Goal: Task Accomplishment & Management: Use online tool/utility

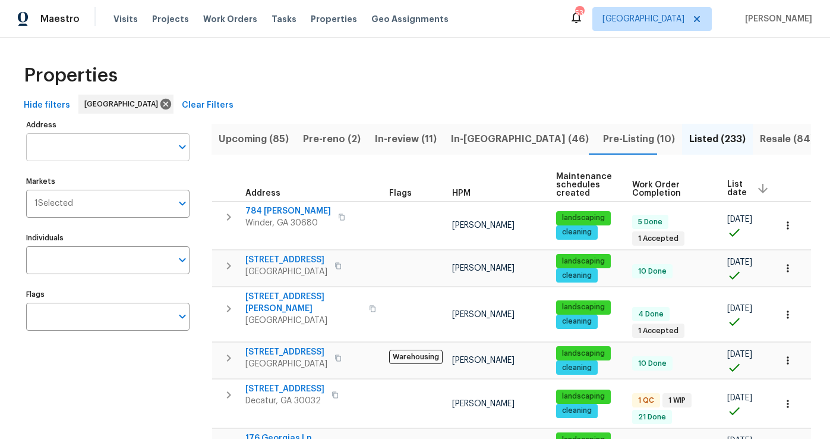
click at [97, 147] on input "Address" at bounding box center [99, 147] width 146 height 28
paste input "[STREET_ADDRESS]"
type input "[STREET_ADDRESS]"
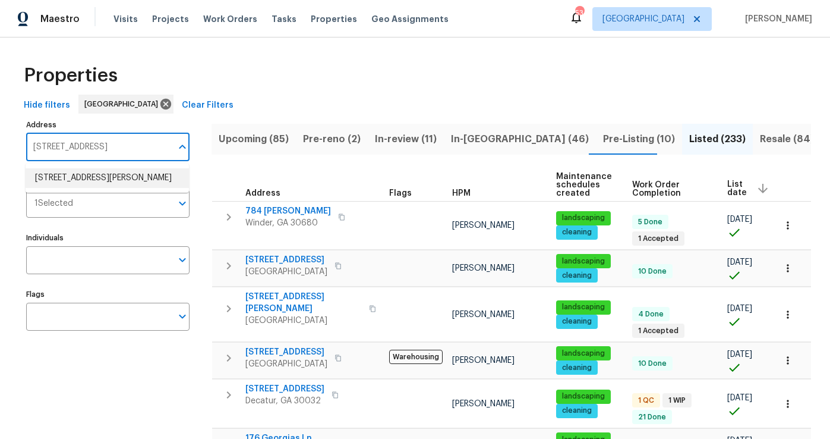
click at [108, 179] on li "[STREET_ADDRESS][PERSON_NAME]" at bounding box center [107, 178] width 163 height 20
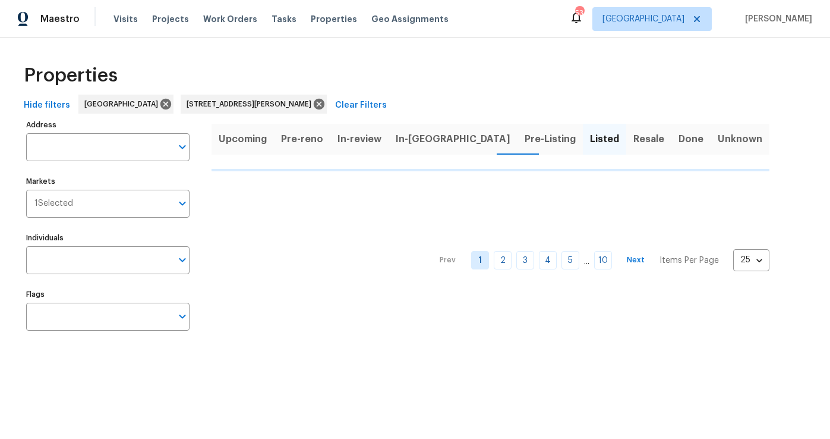
type input "[STREET_ADDRESS][PERSON_NAME]"
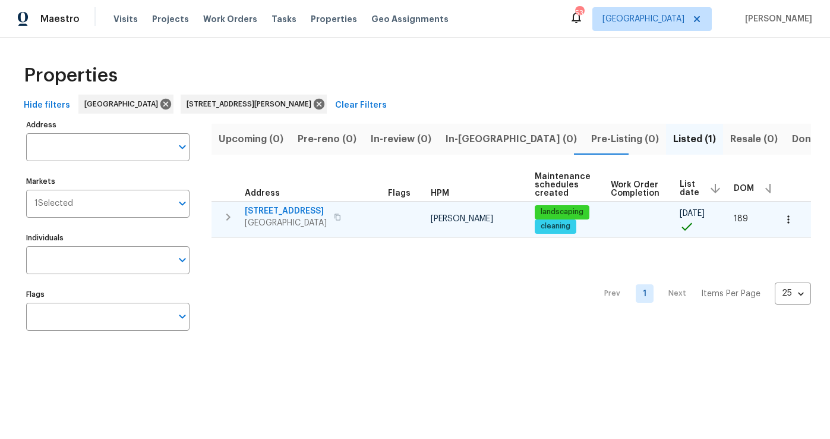
type input "[STREET_ADDRESS][PERSON_NAME]"
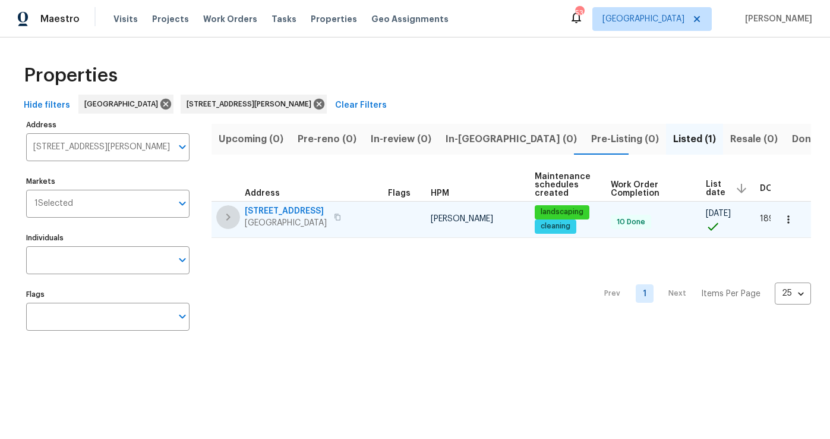
click at [225, 218] on icon "button" at bounding box center [228, 217] width 14 height 14
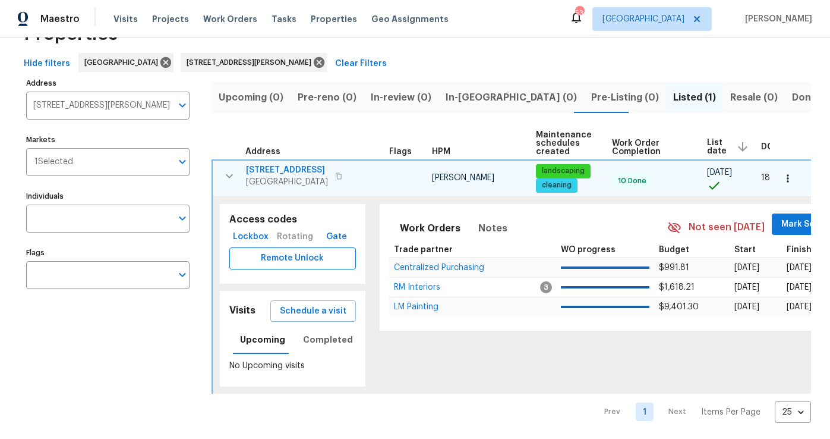
scroll to position [45, 0]
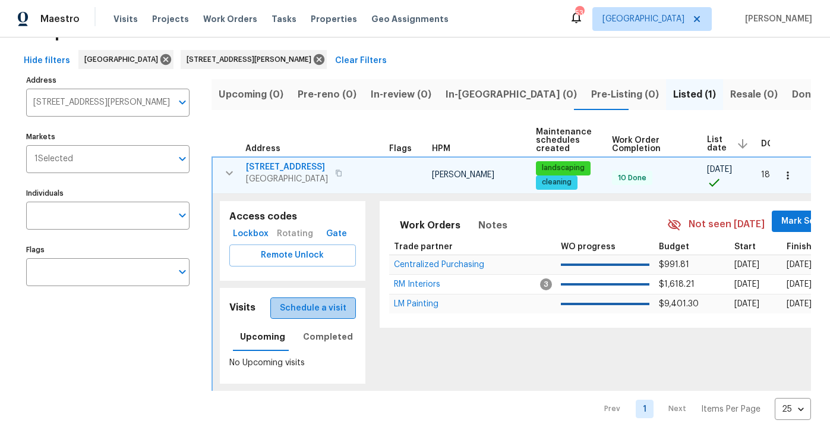
click at [338, 306] on span "Schedule a visit" at bounding box center [313, 308] width 67 height 15
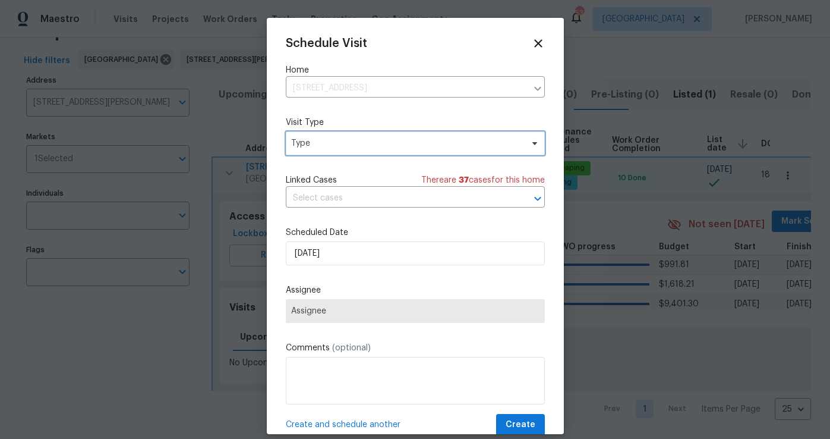
click at [326, 148] on span "Type" at bounding box center [406, 143] width 231 height 12
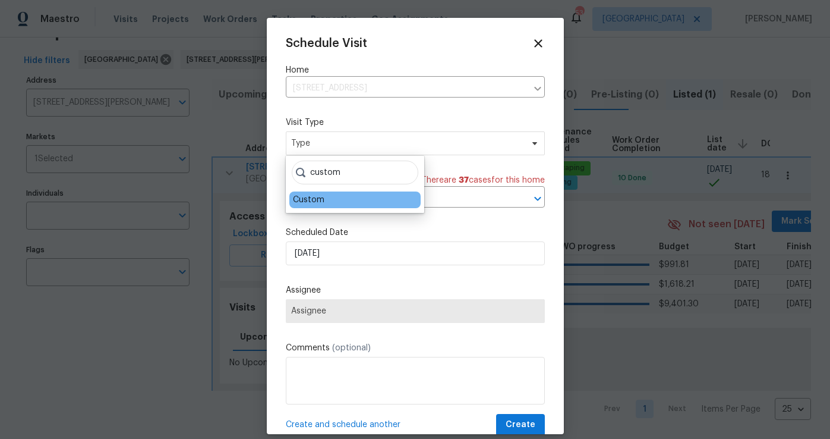
type input "custom"
click at [307, 199] on div "Custom" at bounding box center [309, 200] width 32 height 12
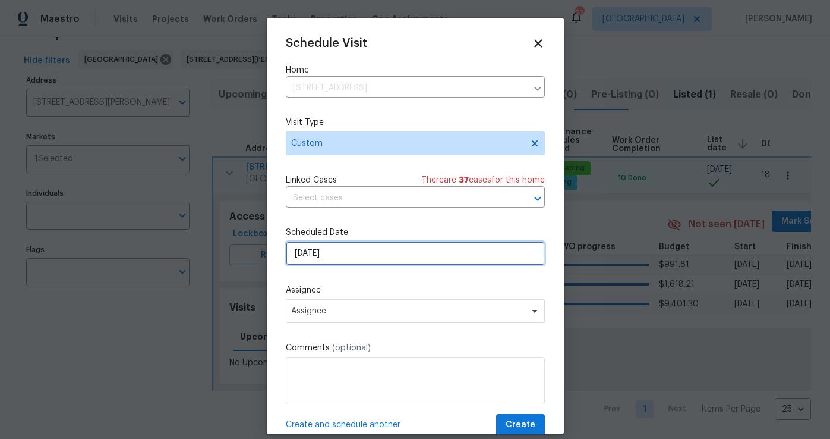
click at [323, 258] on input "[DATE]" at bounding box center [415, 253] width 259 height 24
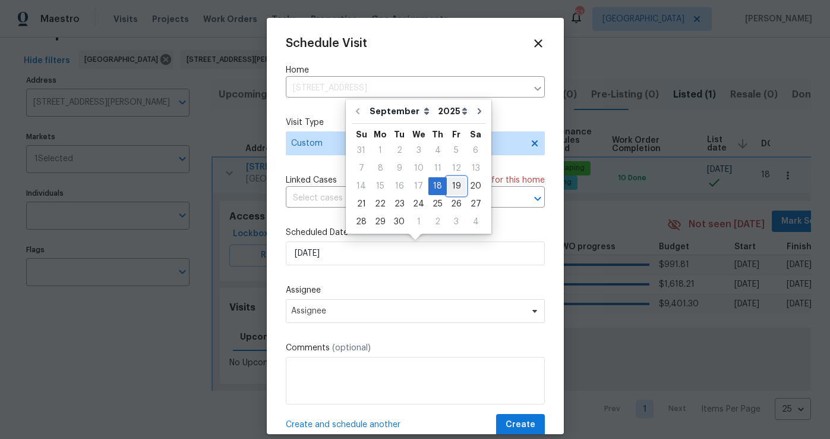
click at [454, 184] on div "19" at bounding box center [456, 186] width 19 height 17
type input "[DATE]"
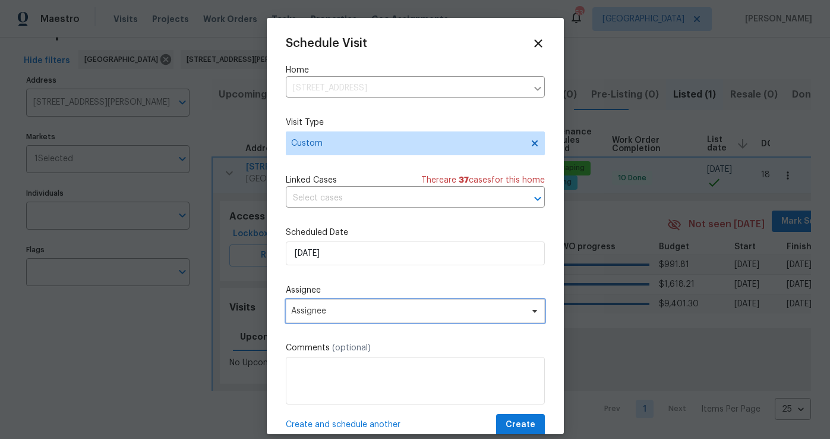
click at [322, 321] on span "Assignee" at bounding box center [415, 311] width 259 height 24
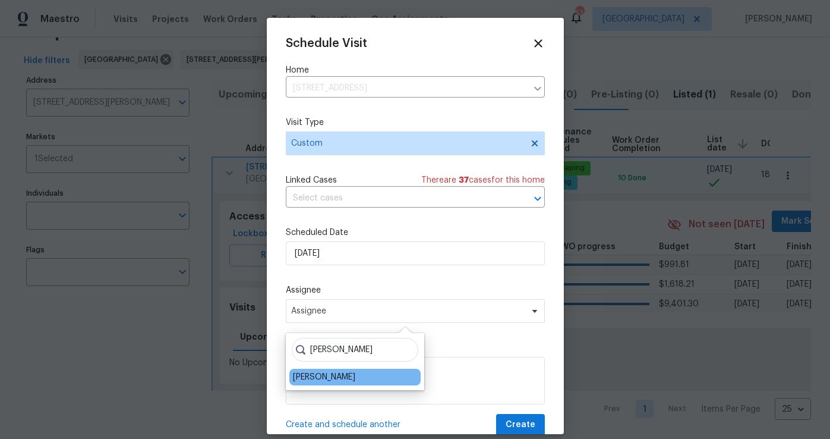
type input "[PERSON_NAME]"
click at [322, 378] on div "[PERSON_NAME]" at bounding box center [324, 377] width 62 height 12
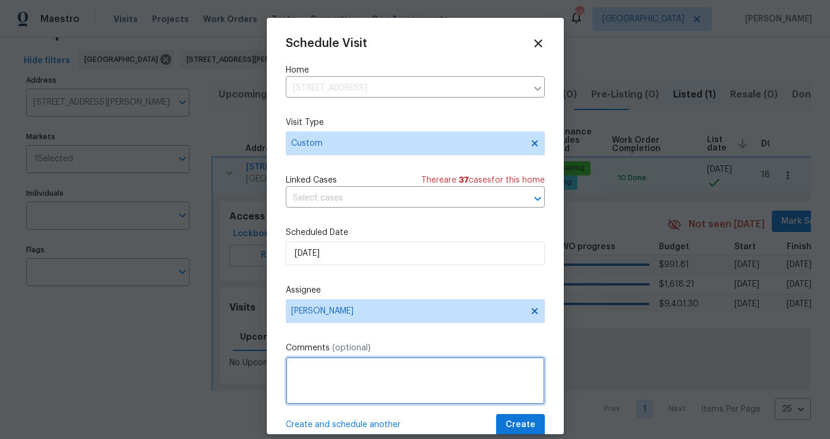
click at [322, 378] on textarea at bounding box center [415, 381] width 259 height 48
type textarea "I"
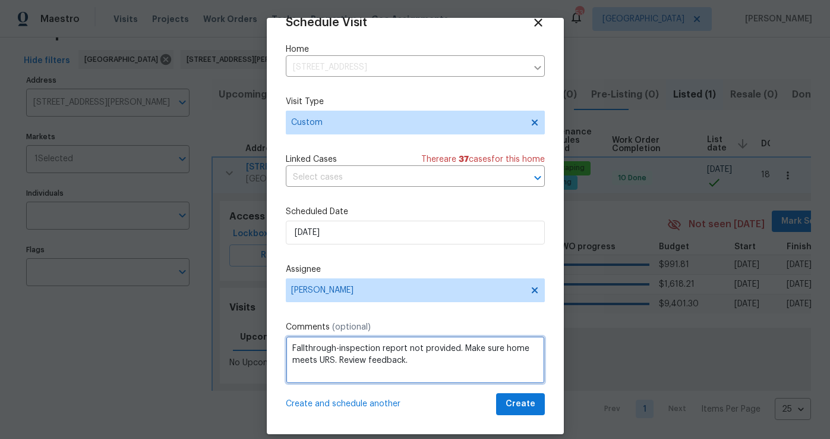
type textarea "Fallthrough-inspection report not provided. Make sure home meets URS. Review fe…"
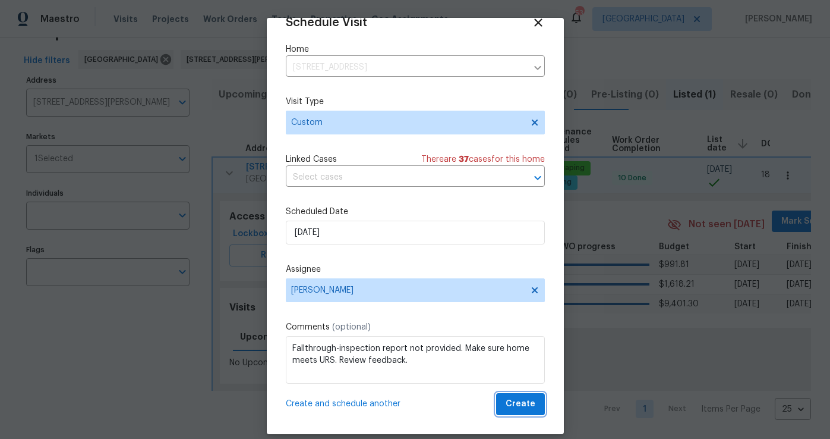
click at [518, 410] on span "Create" at bounding box center [521, 404] width 30 height 15
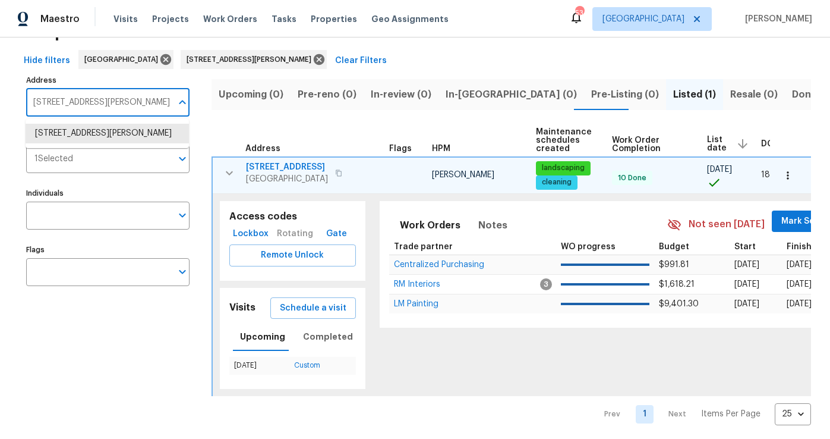
click at [161, 100] on input "[STREET_ADDRESS][PERSON_NAME]" at bounding box center [99, 103] width 146 height 28
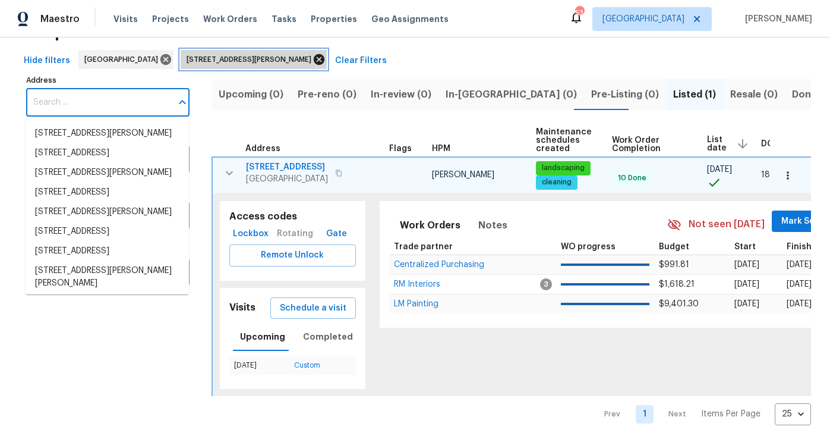
click at [313, 57] on icon at bounding box center [319, 59] width 13 height 13
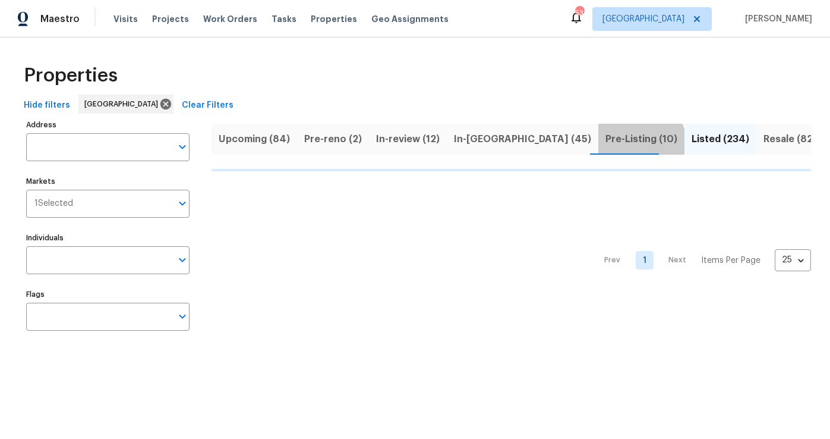
click at [606, 146] on span "Pre-Listing (10)" at bounding box center [642, 139] width 72 height 17
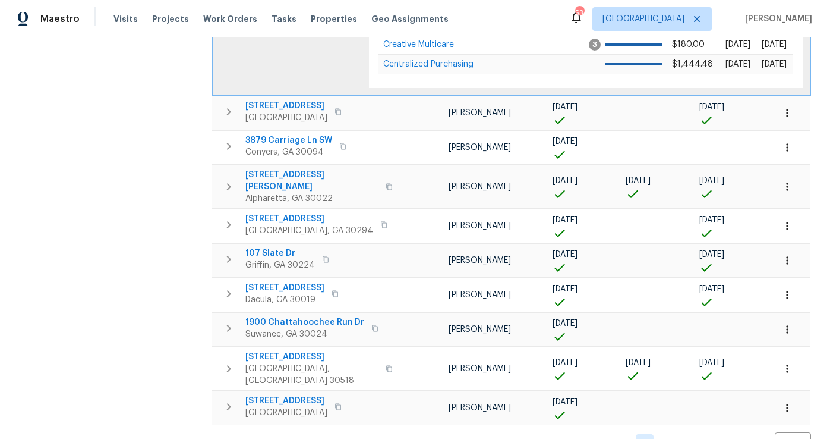
scroll to position [415, 0]
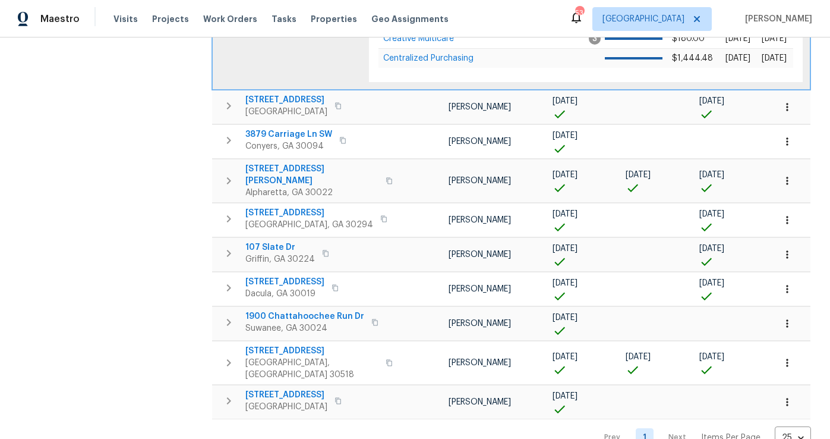
click at [683, 426] on nav "Prev 1 Next Items Per Page 25 25 ​" at bounding box center [702, 437] width 218 height 22
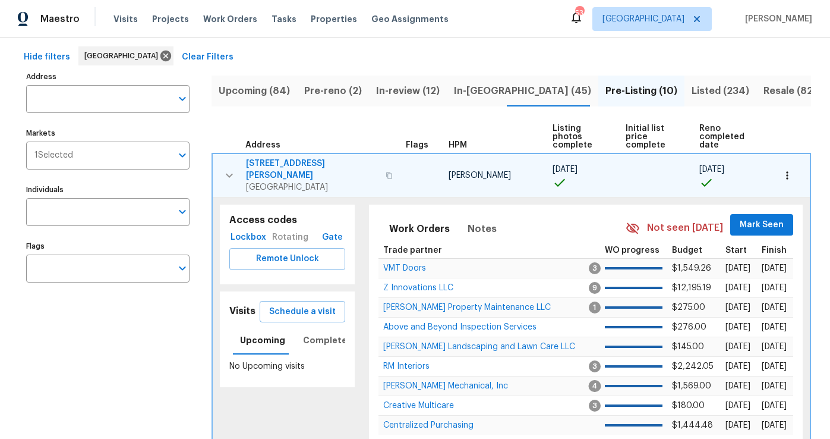
scroll to position [45, 0]
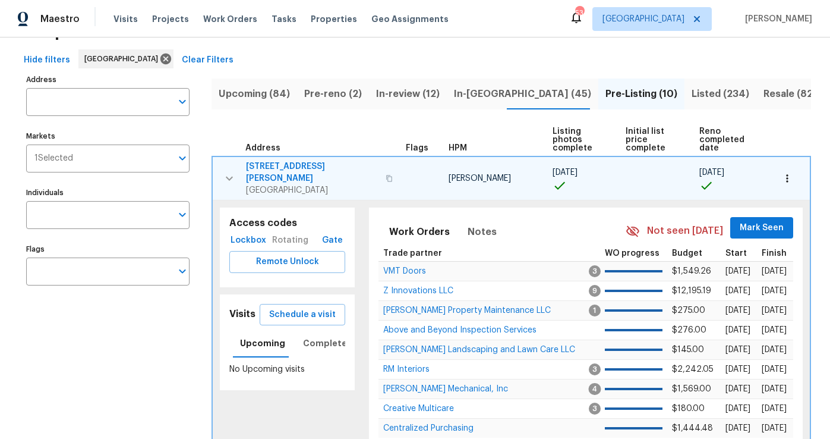
click at [692, 90] on span "Listed (234)" at bounding box center [721, 94] width 58 height 17
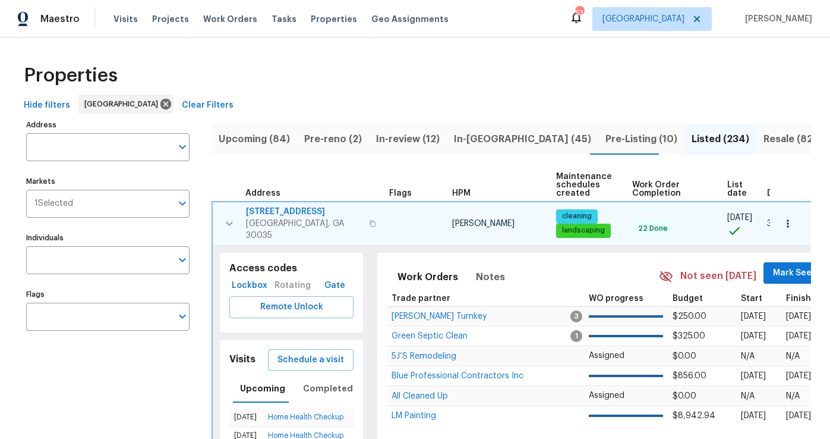
scroll to position [0, 33]
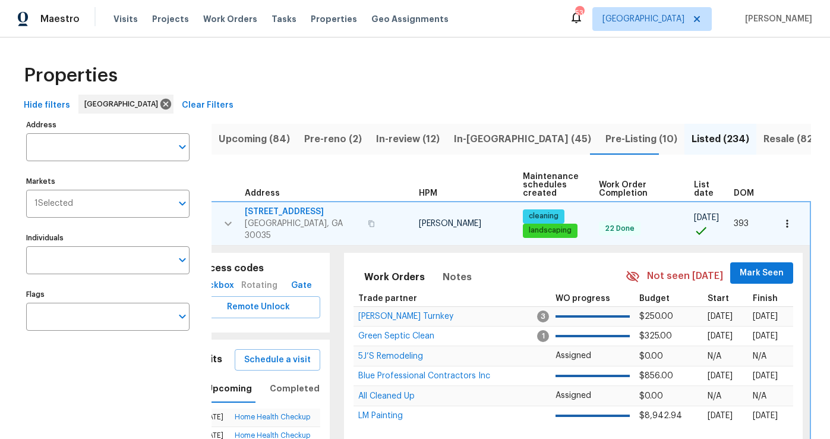
click at [742, 194] on span "DOM" at bounding box center [744, 193] width 20 height 8
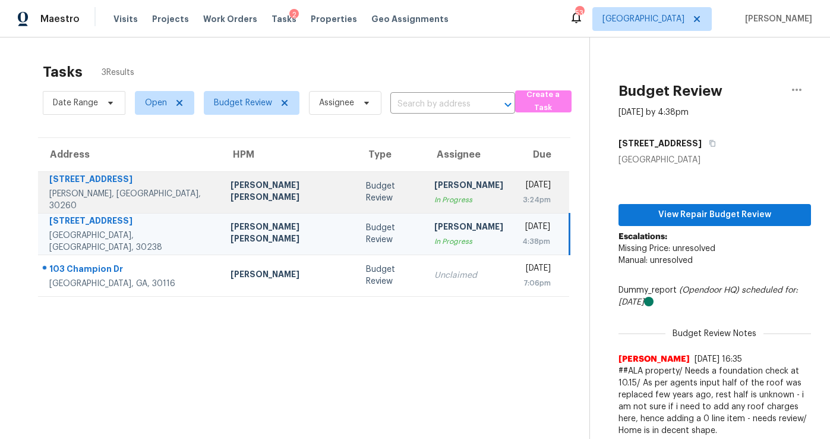
click at [357, 198] on td "Budget Review" at bounding box center [391, 192] width 68 height 42
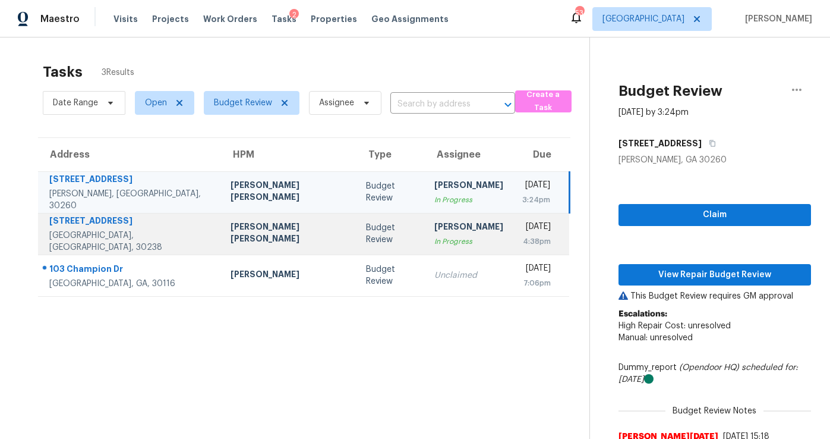
click at [435, 229] on div "[PERSON_NAME]" at bounding box center [469, 228] width 69 height 15
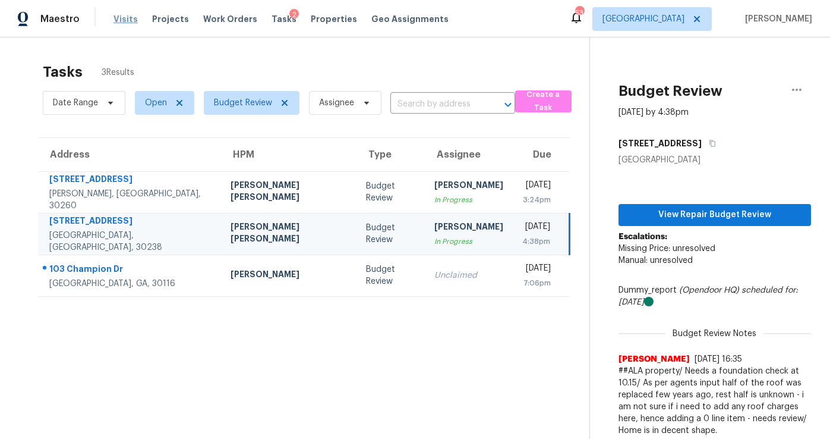
click at [125, 21] on span "Visits" at bounding box center [126, 19] width 24 height 12
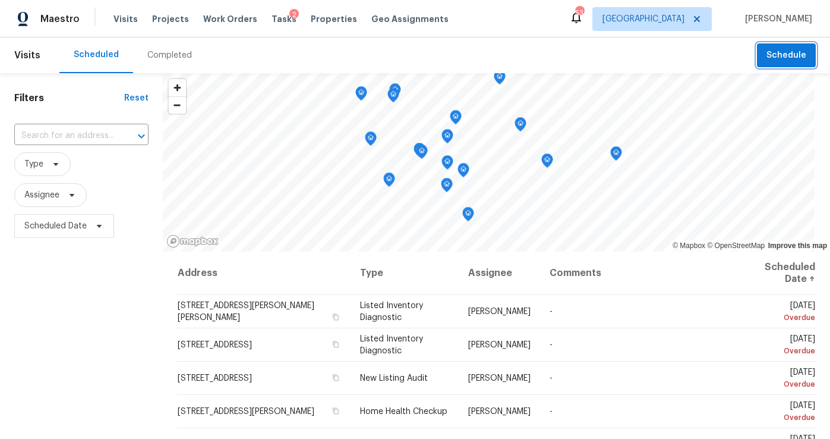
click at [807, 58] on button "Schedule" at bounding box center [786, 55] width 59 height 24
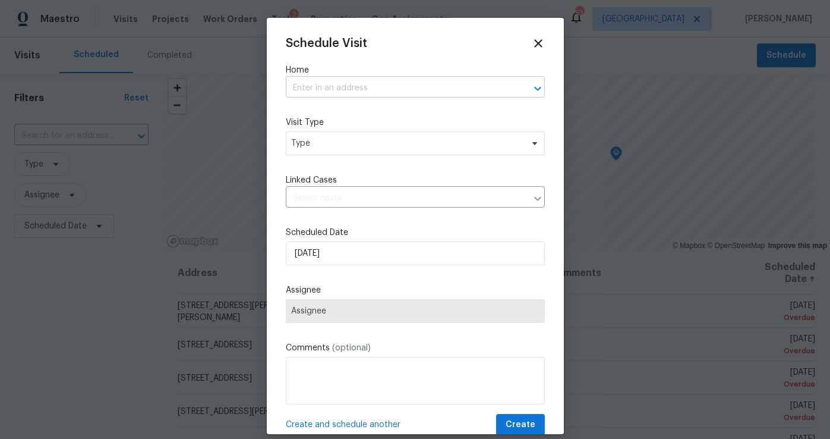
click at [314, 80] on input "text" at bounding box center [399, 88] width 226 height 18
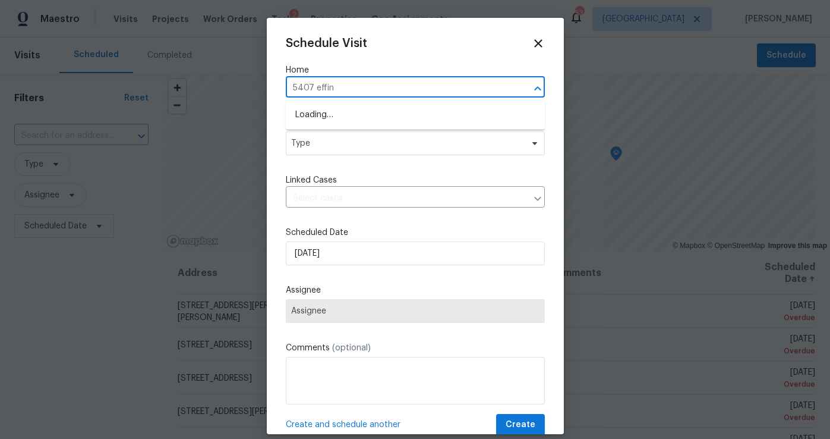
type input "5407 effing"
click at [331, 114] on li "5407 Effingham Ct, Lithonia, GA 30038" at bounding box center [415, 115] width 259 height 20
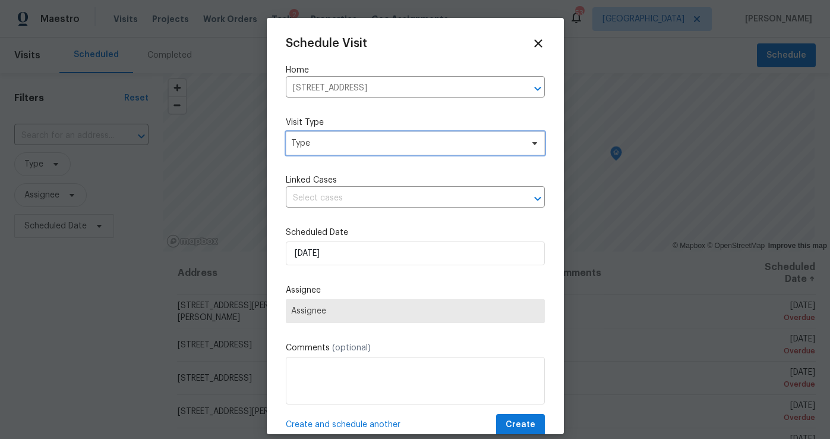
click at [336, 144] on span "Type" at bounding box center [406, 143] width 231 height 12
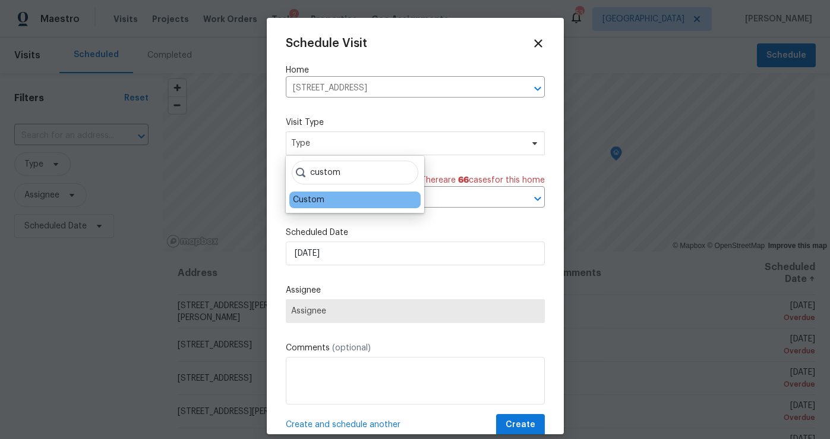
type input "custom"
click at [319, 199] on div "Custom" at bounding box center [309, 200] width 32 height 12
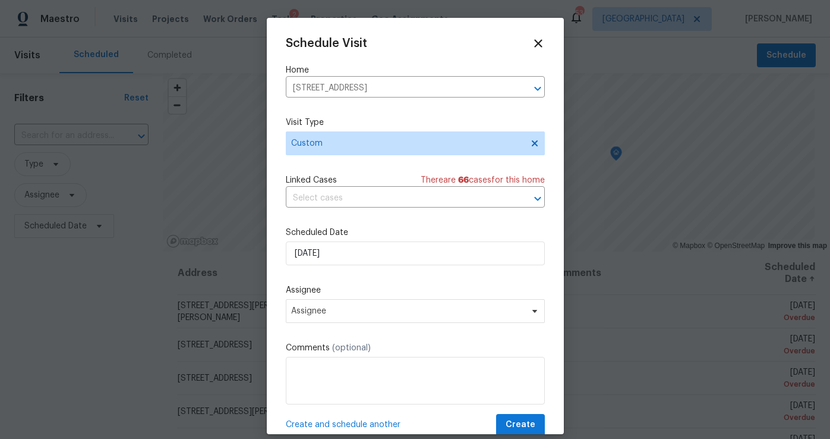
click at [335, 238] on label "Scheduled Date" at bounding box center [415, 232] width 259 height 12
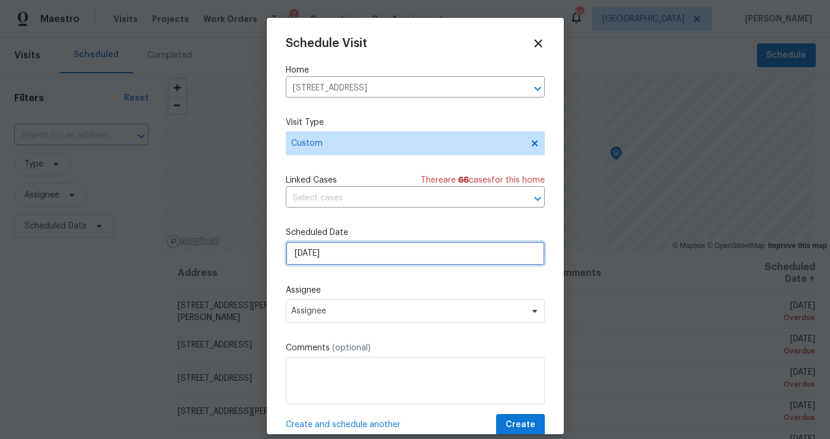
click at [335, 248] on input "[DATE]" at bounding box center [415, 253] width 259 height 24
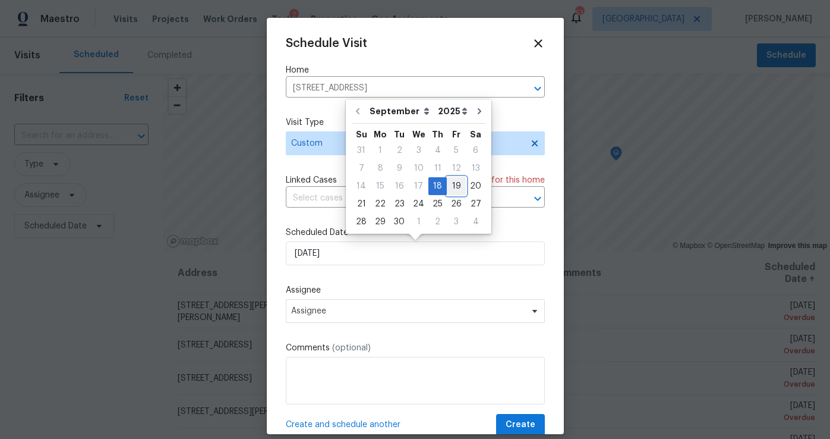
click at [447, 185] on div "19" at bounding box center [456, 186] width 19 height 17
type input "[DATE]"
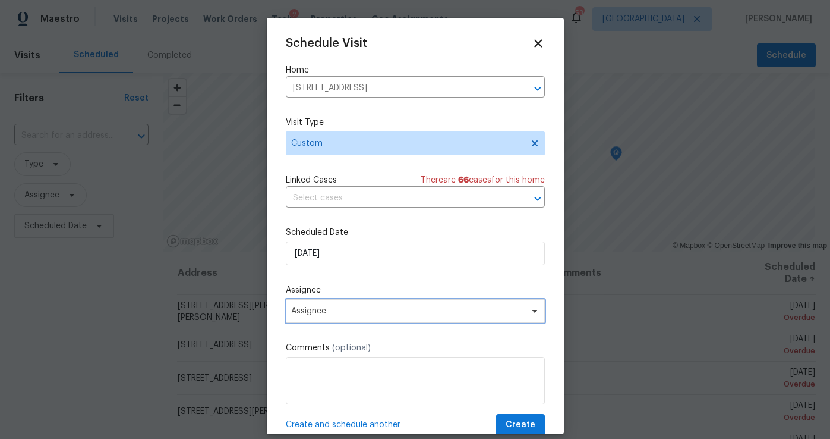
click at [328, 318] on span "Assignee" at bounding box center [415, 311] width 259 height 24
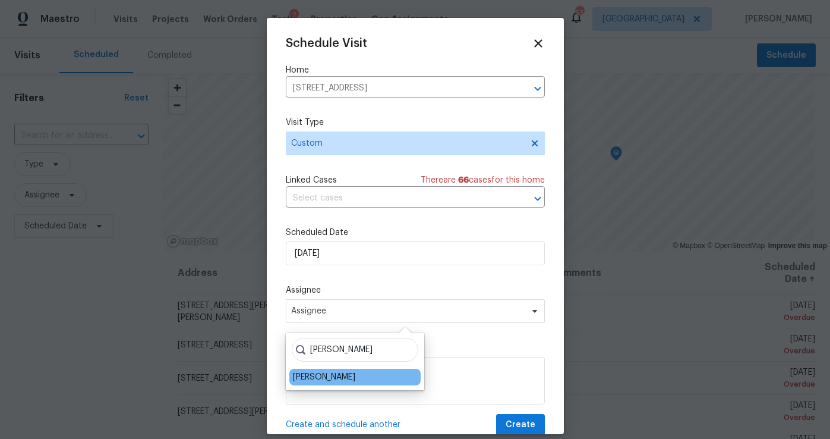
type input "[PERSON_NAME]"
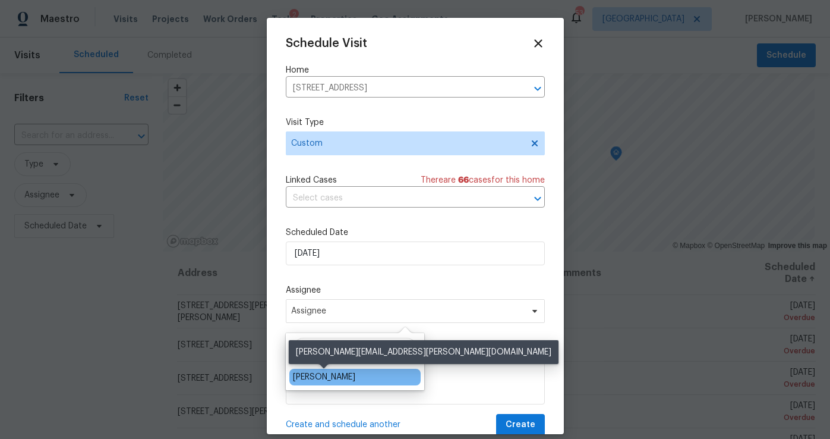
click at [335, 380] on div "[PERSON_NAME]" at bounding box center [324, 377] width 62 height 12
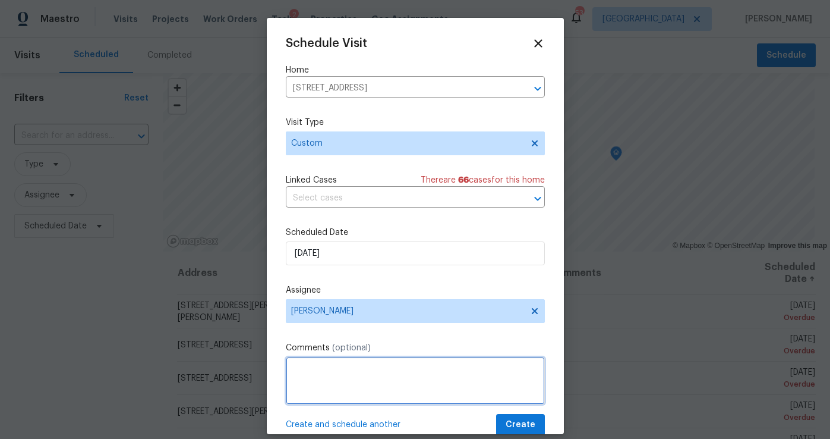
click at [335, 386] on textarea at bounding box center [415, 381] width 259 height 48
type textarea "Cleanliness noted. Spider webs. Custom visit to review home."
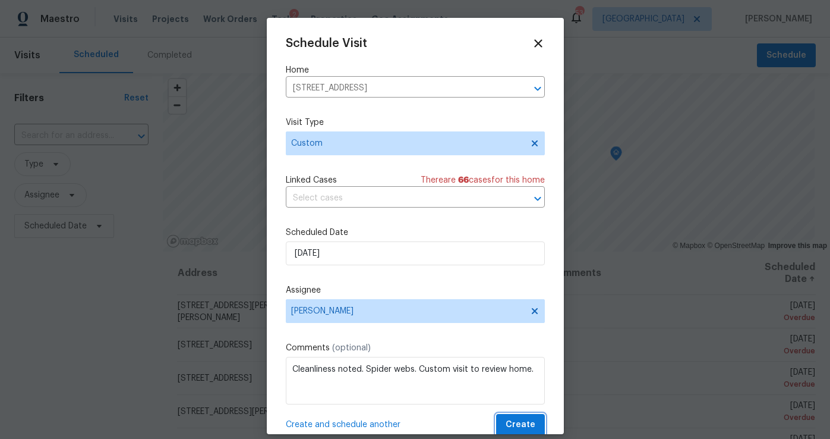
click at [516, 426] on span "Create" at bounding box center [521, 424] width 30 height 15
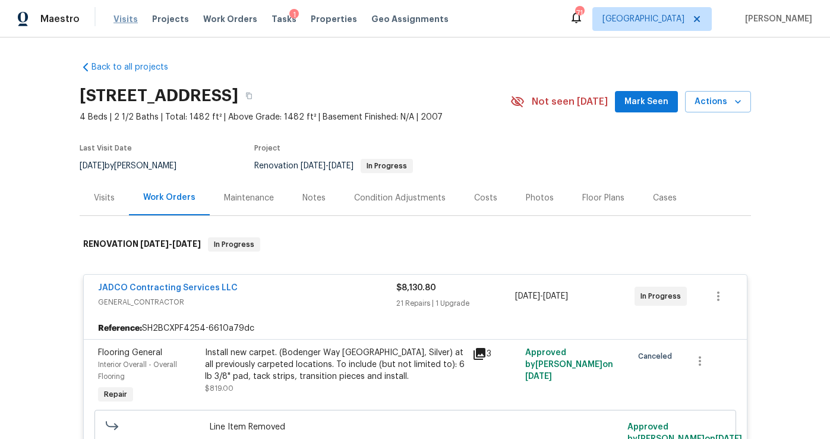
click at [125, 20] on span "Visits" at bounding box center [126, 19] width 24 height 12
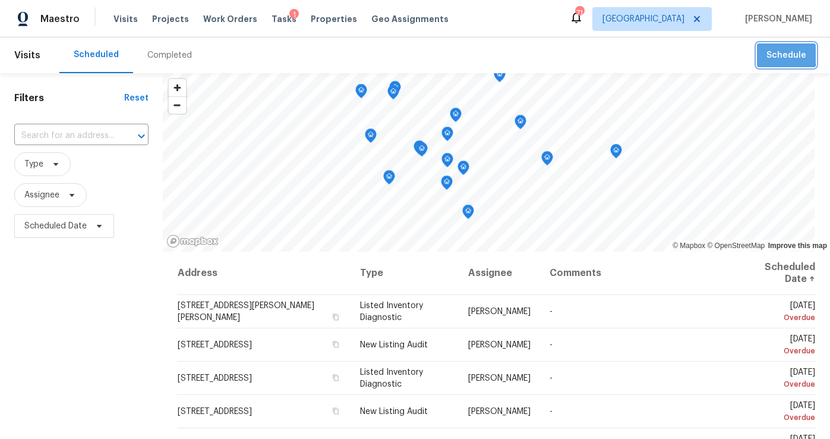
click at [785, 54] on span "Schedule" at bounding box center [787, 55] width 40 height 15
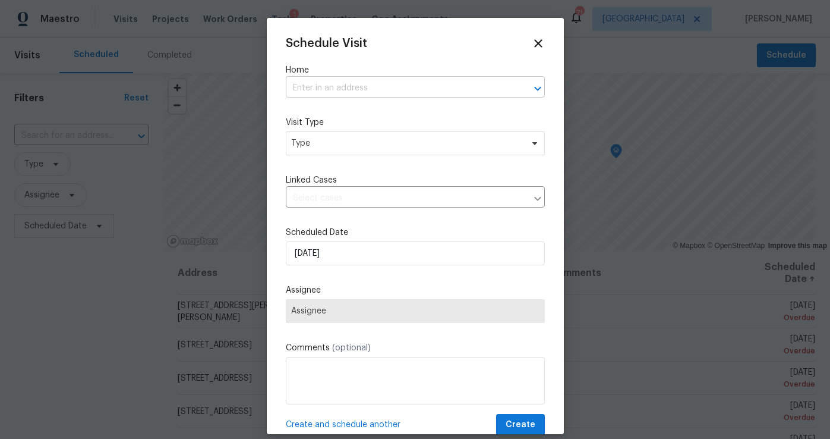
click at [317, 86] on input "text" at bounding box center [399, 88] width 226 height 18
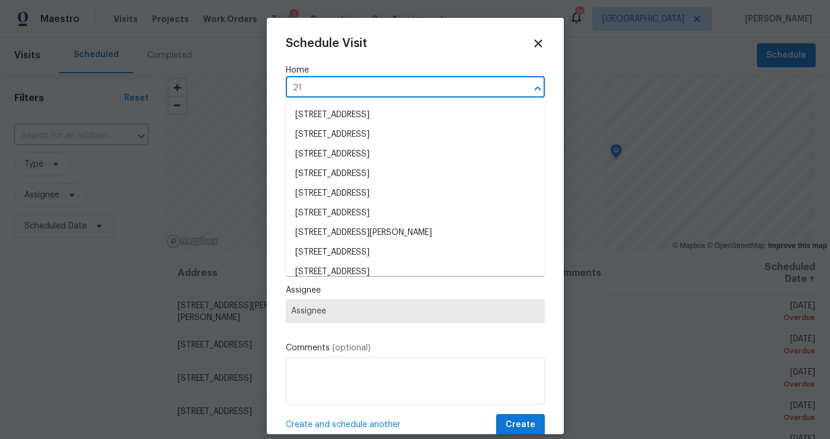
type input "2"
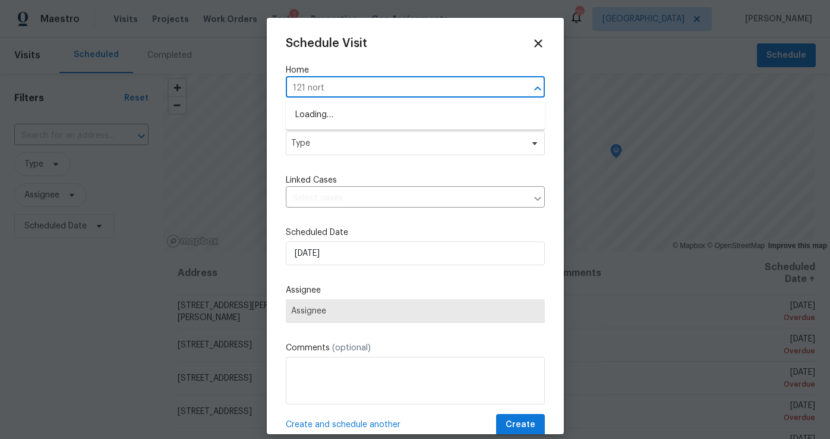
type input "121 north"
click at [331, 114] on li "121 Northwoods Rd, Sharpsburg, GA 30277" at bounding box center [415, 115] width 259 height 20
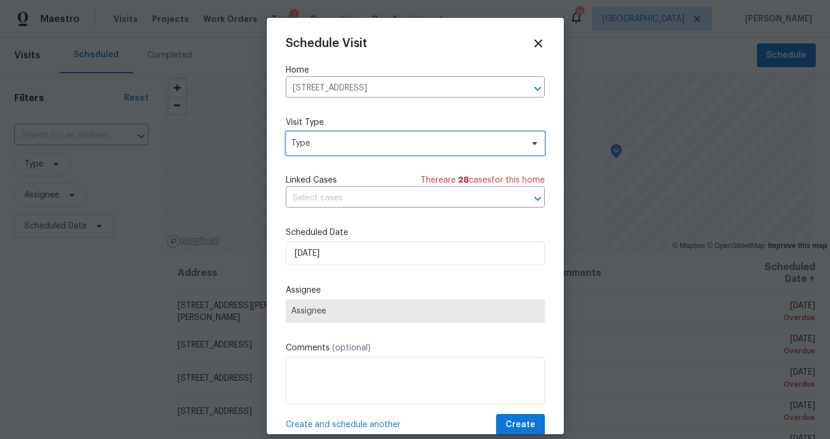
click at [332, 142] on span "Type" at bounding box center [406, 143] width 231 height 12
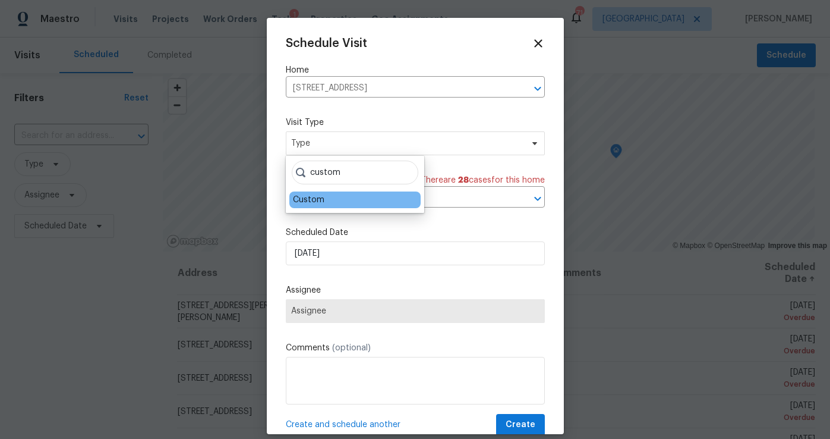
type input "custom"
click at [310, 202] on div "Custom" at bounding box center [309, 200] width 32 height 12
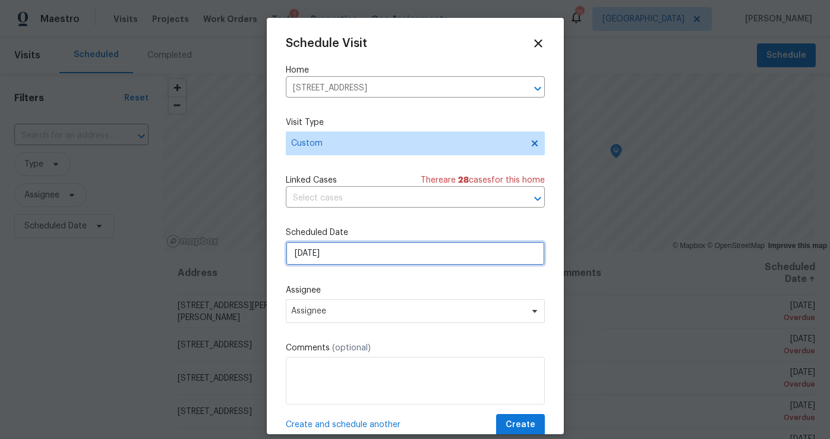
click at [325, 242] on input "[DATE]" at bounding box center [415, 253] width 259 height 24
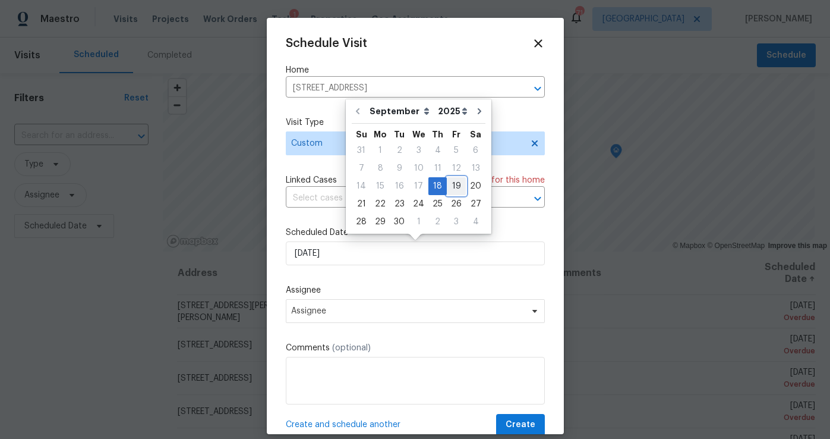
click at [455, 184] on div "19" at bounding box center [456, 186] width 19 height 17
type input "[DATE]"
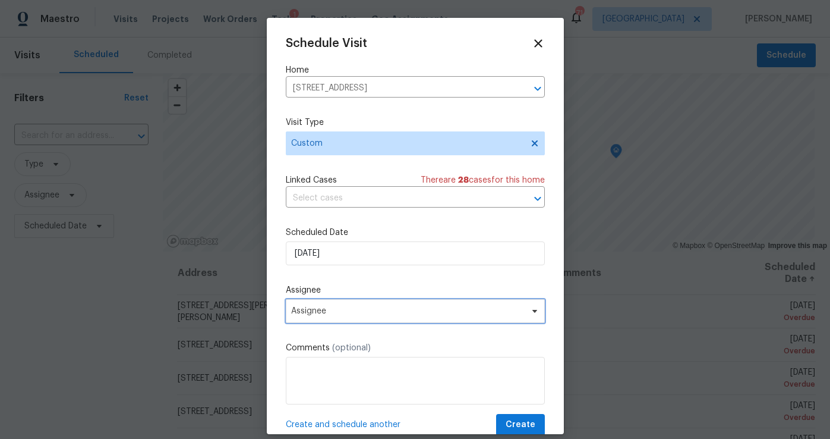
click at [335, 319] on span "Assignee" at bounding box center [415, 311] width 259 height 24
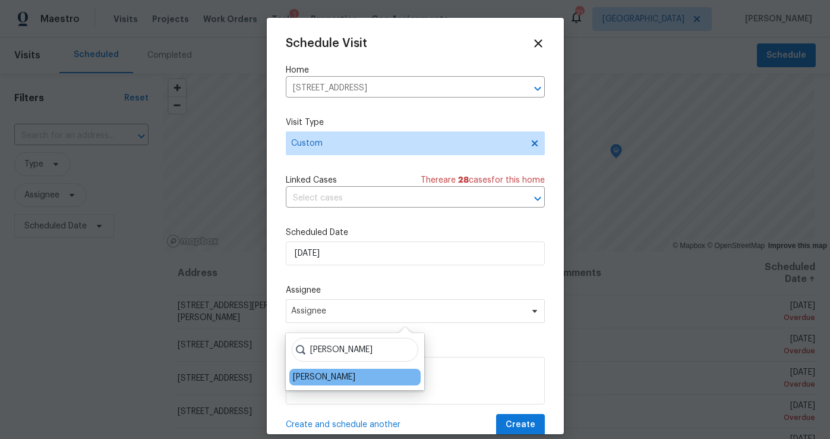
type input "[PERSON_NAME]"
click at [338, 374] on div "[PERSON_NAME]" at bounding box center [324, 377] width 62 height 12
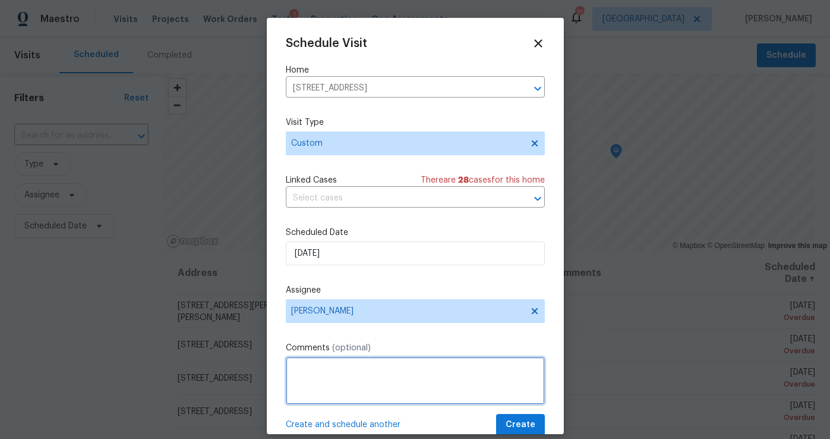
click at [338, 388] on textarea at bounding box center [415, 381] width 259 height 48
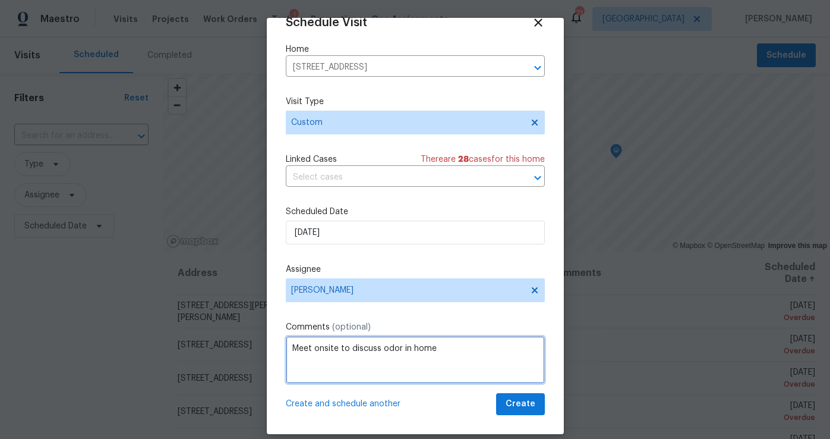
type textarea "Meet onsite to discuss odor in home"
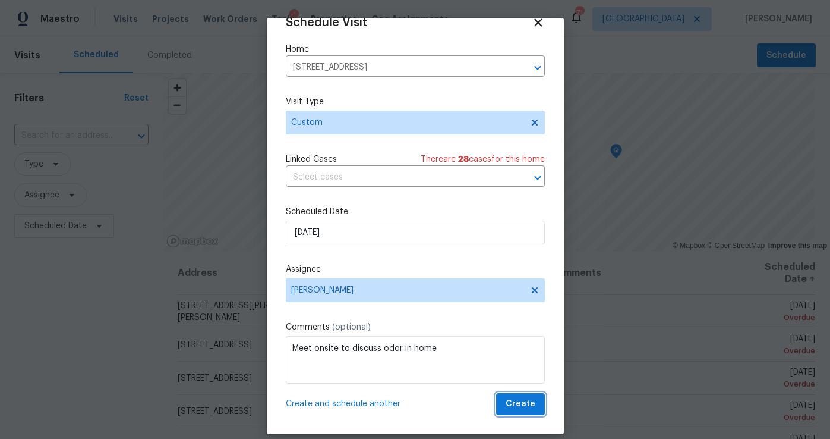
click at [527, 408] on span "Create" at bounding box center [521, 404] width 30 height 15
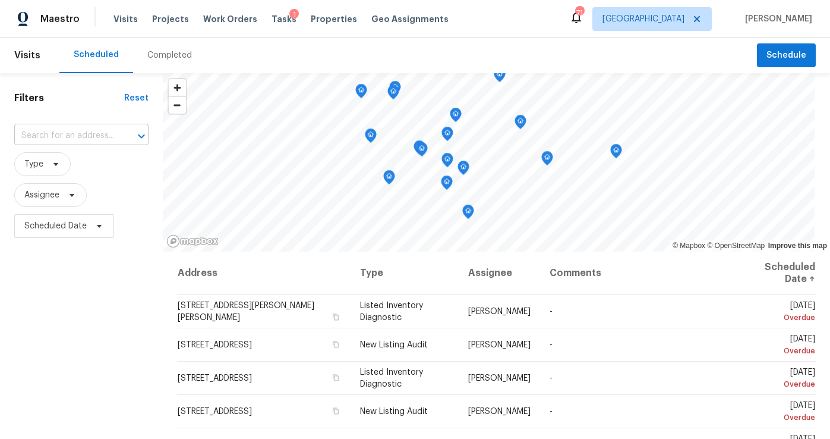
click at [43, 139] on input "text" at bounding box center [64, 136] width 101 height 18
type input "3879"
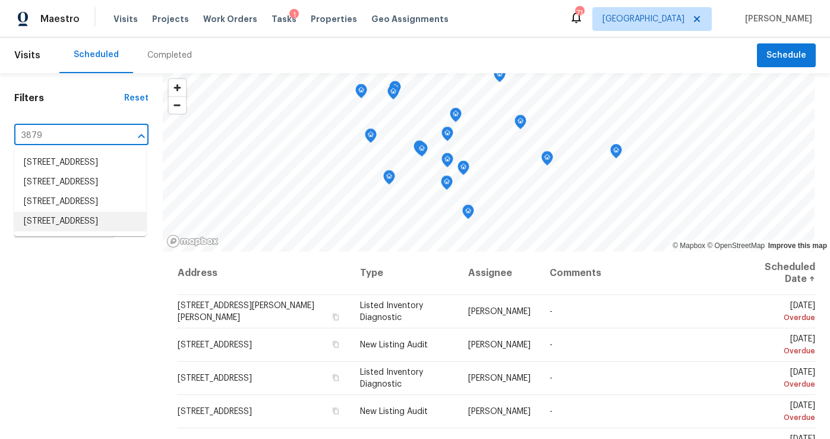
click at [42, 231] on li "3879 Carriage Ln SW, Conyers, GA 30094" at bounding box center [80, 222] width 132 height 20
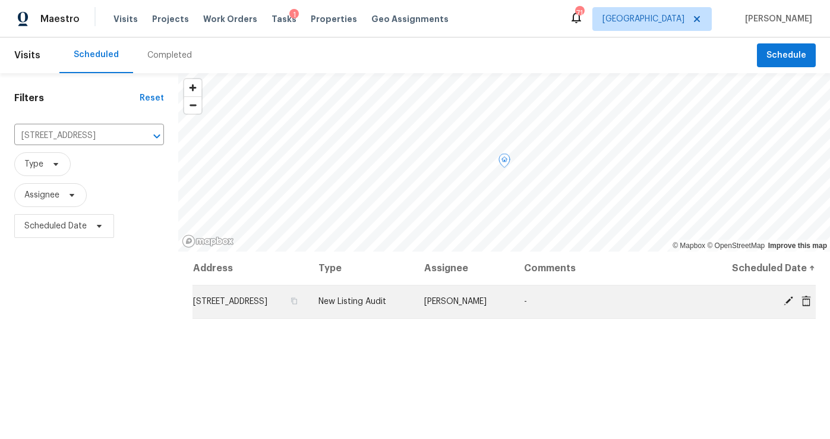
click at [789, 306] on icon at bounding box center [789, 301] width 10 height 10
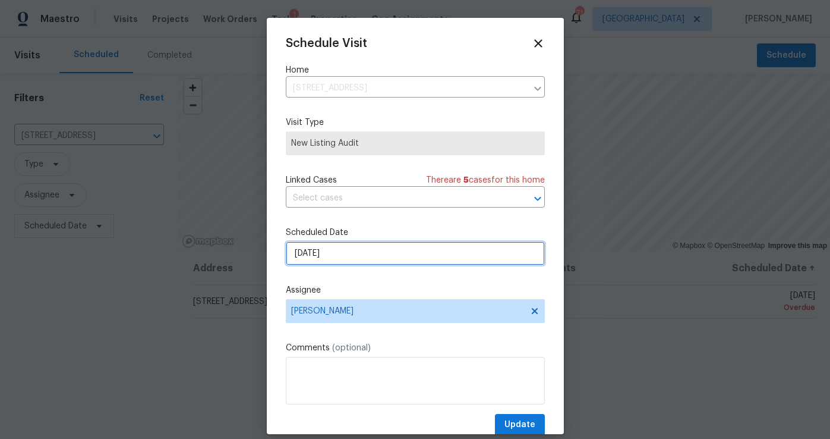
click at [344, 263] on input "9/12/2025" at bounding box center [415, 253] width 259 height 24
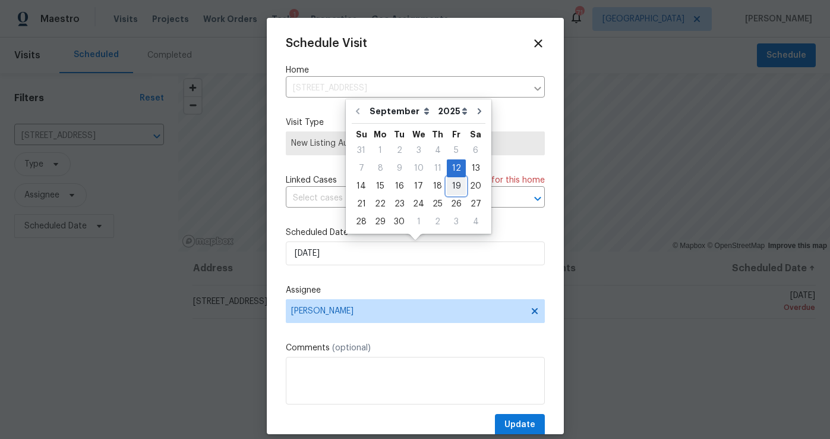
click at [454, 187] on div "19" at bounding box center [456, 186] width 19 height 17
type input "[DATE]"
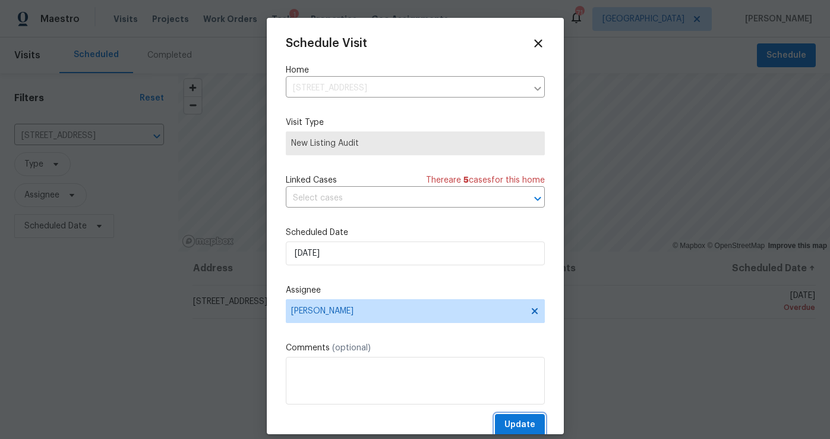
click at [514, 424] on span "Update" at bounding box center [520, 424] width 31 height 15
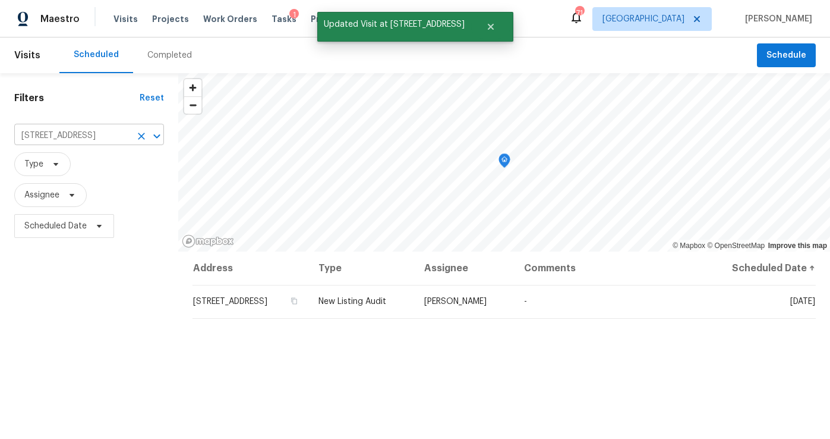
click at [139, 135] on icon "Clear" at bounding box center [142, 136] width 12 height 12
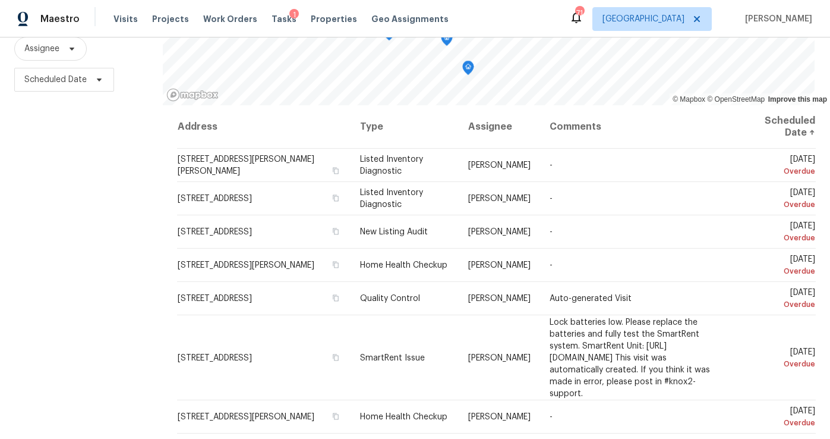
scroll to position [163, 0]
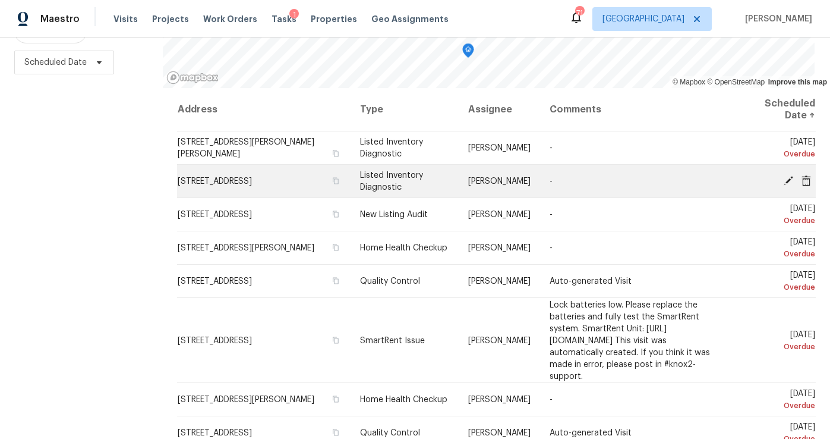
click at [784, 178] on icon at bounding box center [789, 180] width 11 height 11
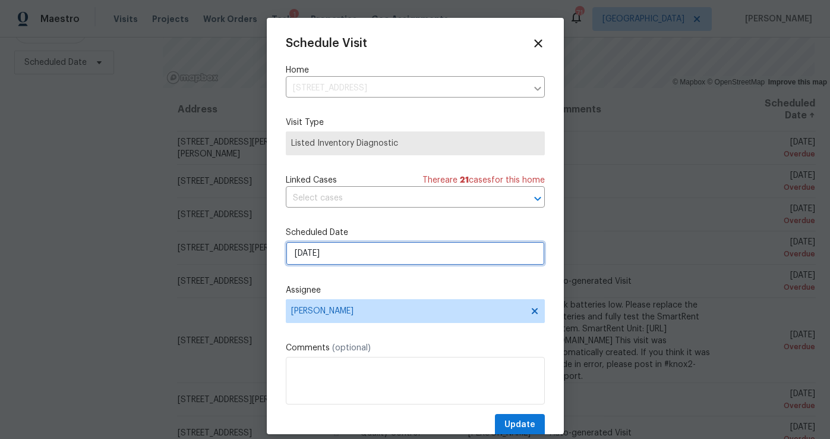
click at [359, 259] on input "9/12/2025" at bounding box center [415, 253] width 259 height 24
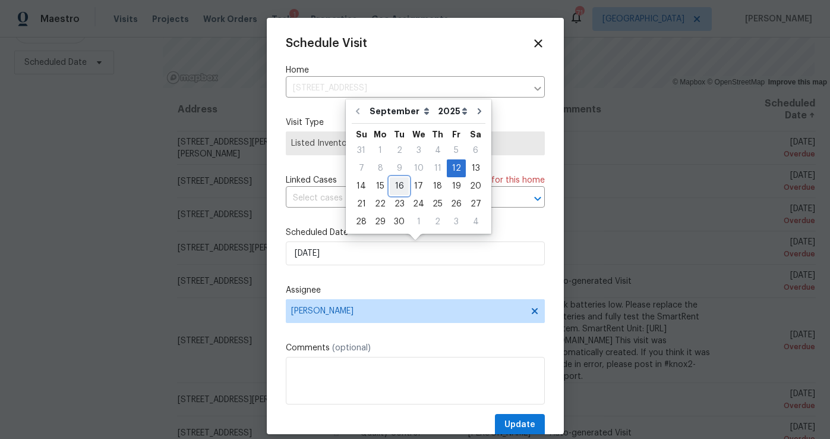
click at [401, 188] on div "16" at bounding box center [399, 186] width 19 height 17
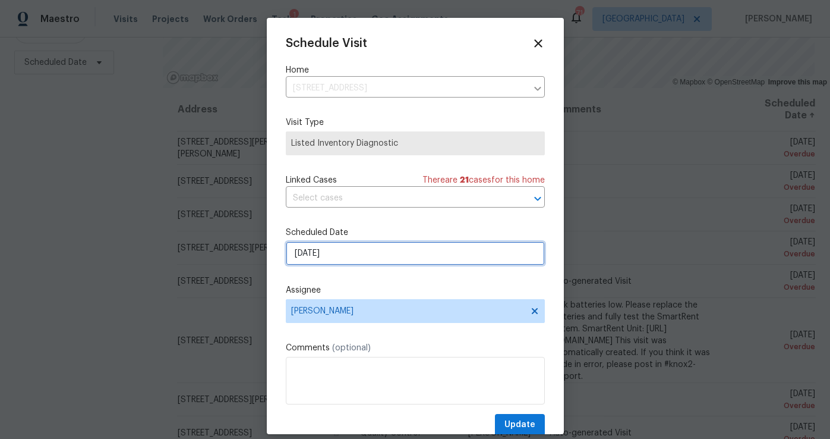
click at [333, 253] on input "9/16/2025" at bounding box center [415, 253] width 259 height 24
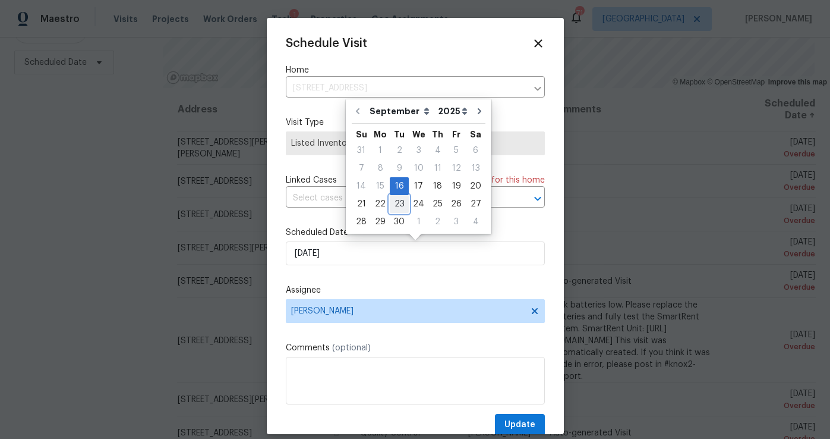
click at [394, 204] on div "23" at bounding box center [399, 204] width 19 height 17
type input "9/23/2025"
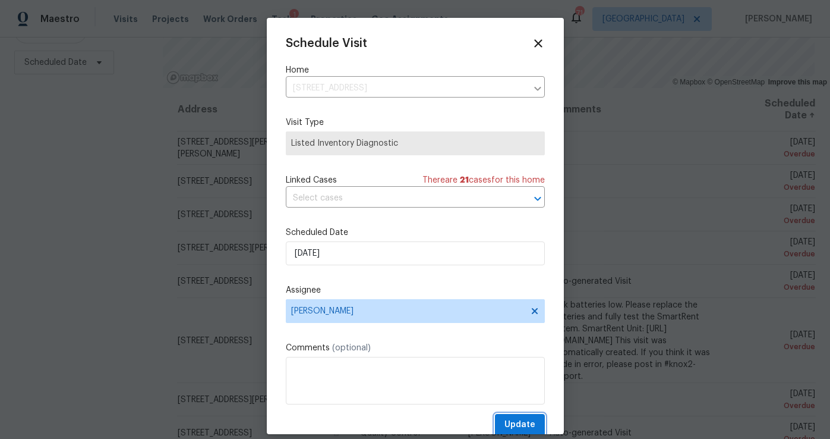
click at [505, 420] on button "Update" at bounding box center [520, 425] width 50 height 22
